Goal: Information Seeking & Learning: Find specific page/section

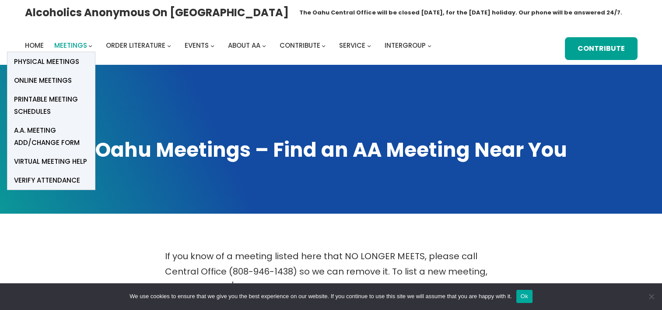
click at [74, 41] on span "Meetings" at bounding box center [70, 45] width 33 height 9
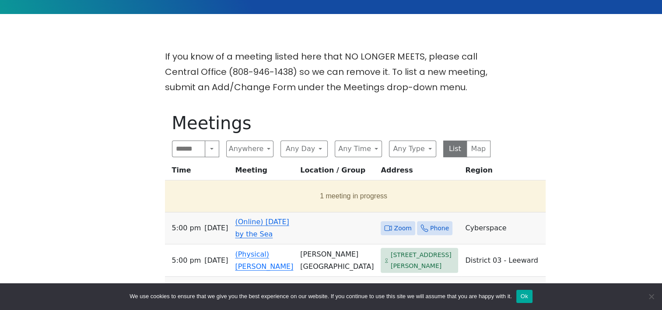
scroll to position [219, 0]
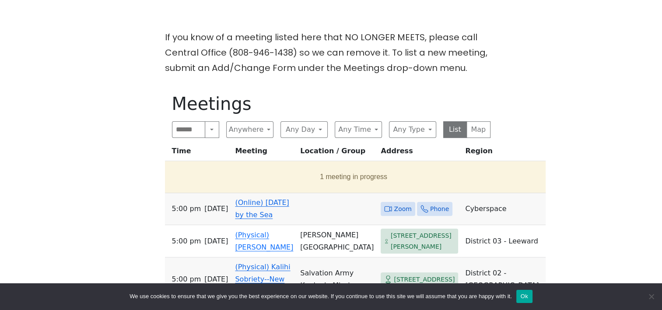
click at [249, 205] on link "(Online) [DATE] by the Sea" at bounding box center [262, 208] width 54 height 21
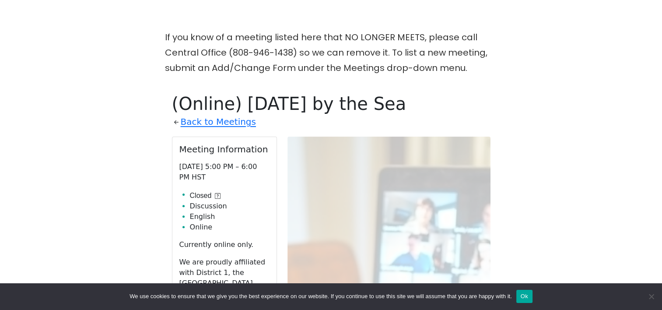
scroll to position [305, 0]
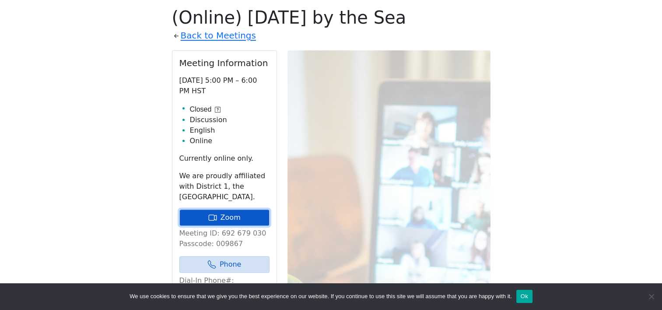
click at [241, 219] on link "Zoom" at bounding box center [225, 217] width 90 height 17
